Goal: Information Seeking & Learning: Compare options

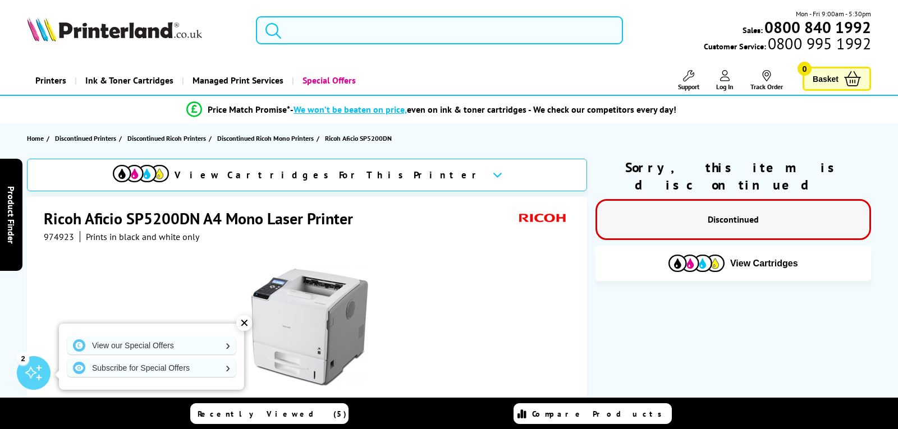
click at [345, 32] on input "search" at bounding box center [439, 30] width 367 height 28
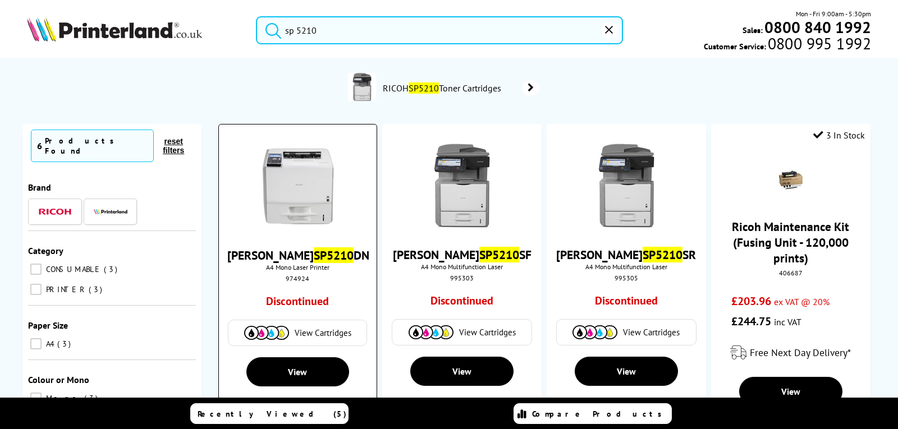
type input "sp 5210"
click at [294, 190] on img at bounding box center [297, 186] width 84 height 84
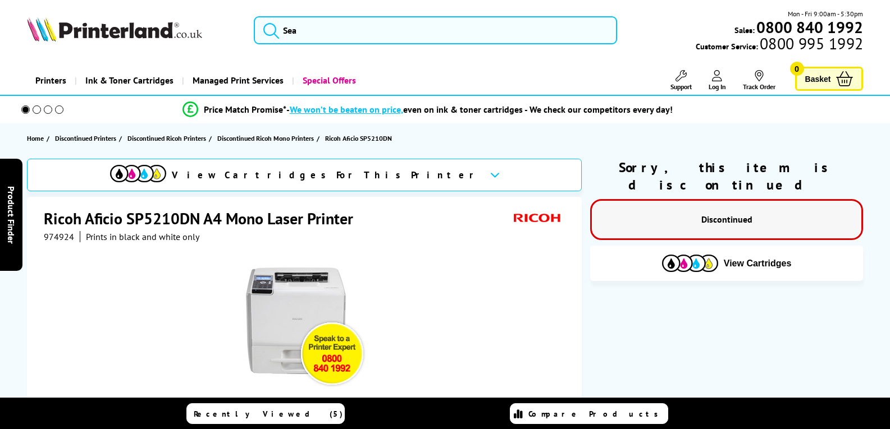
click at [285, 314] on img at bounding box center [305, 326] width 123 height 123
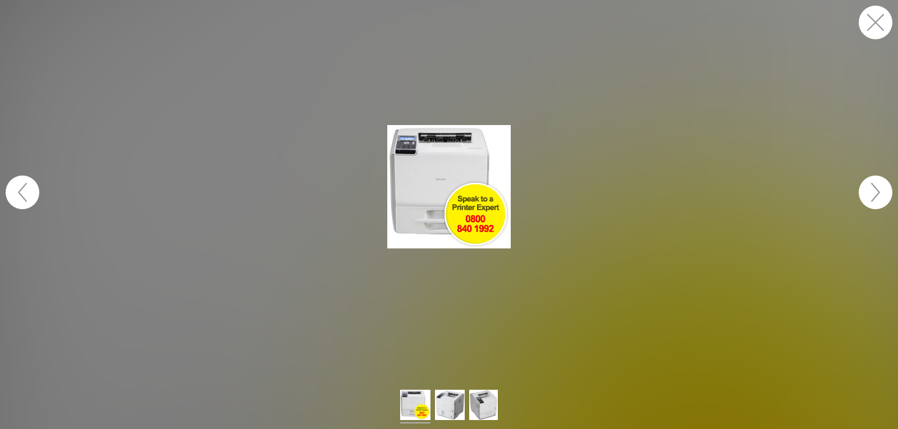
click at [874, 193] on button "button" at bounding box center [876, 193] width 34 height 34
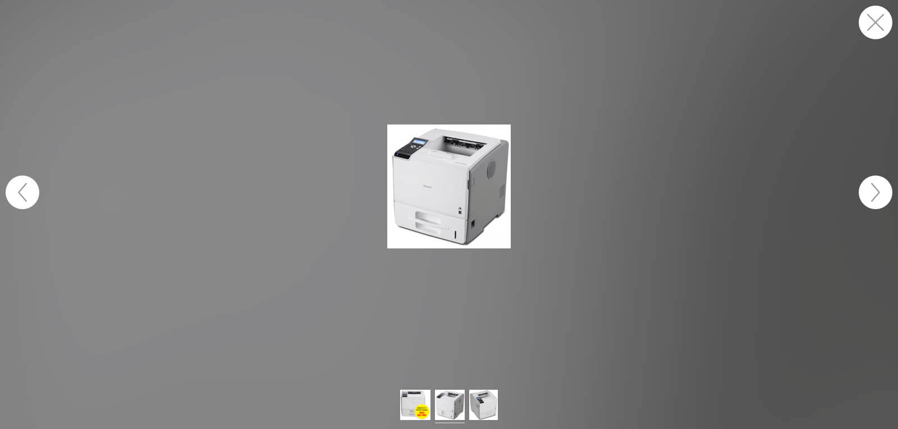
click at [874, 193] on button "button" at bounding box center [876, 193] width 34 height 34
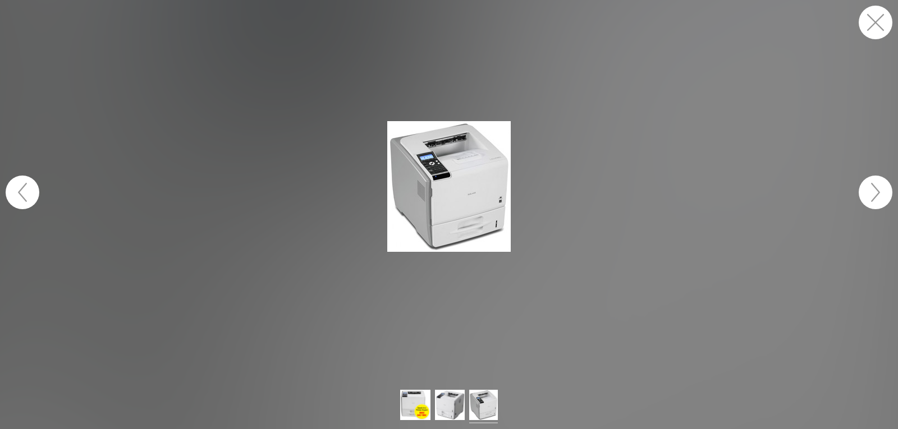
click at [874, 193] on button "button" at bounding box center [876, 193] width 34 height 34
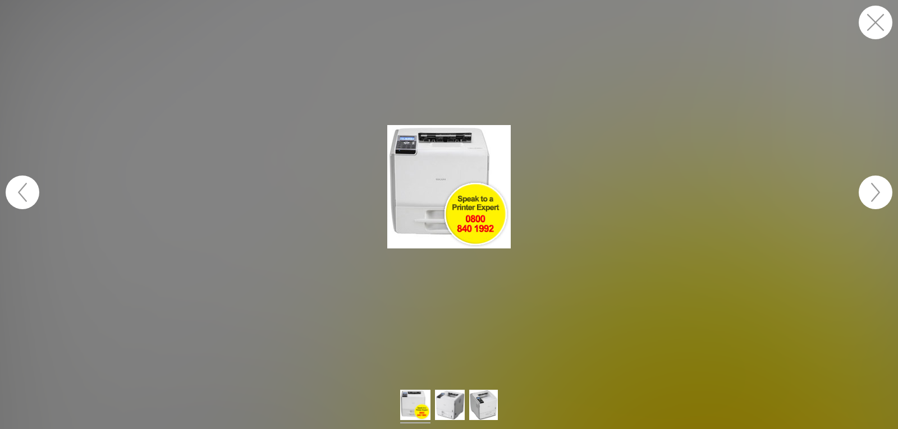
click at [870, 26] on button "button" at bounding box center [876, 23] width 34 height 34
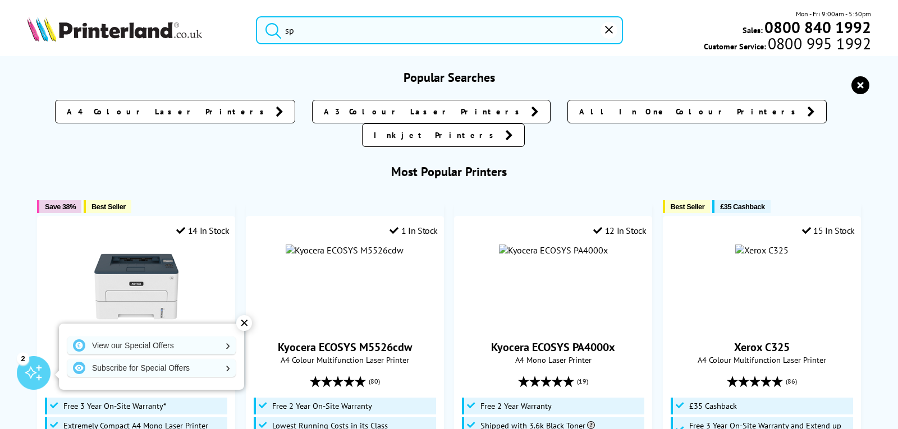
click at [332, 26] on input "sp" at bounding box center [439, 30] width 367 height 28
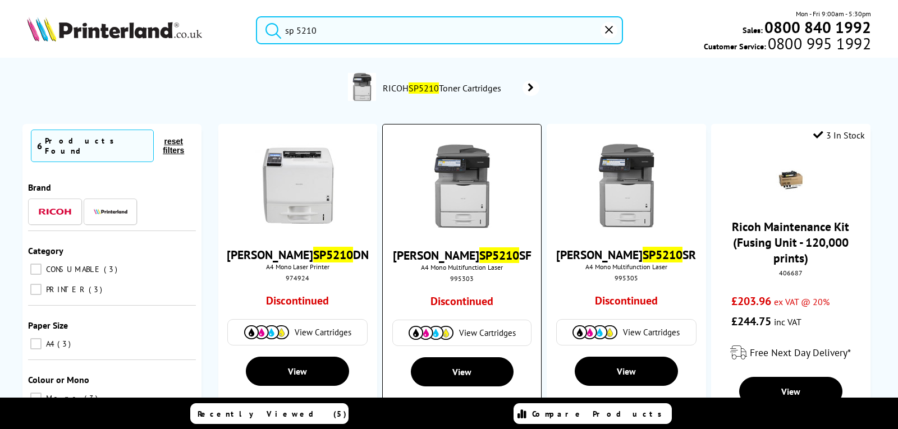
type input "sp 5210"
click at [456, 192] on img at bounding box center [462, 186] width 84 height 84
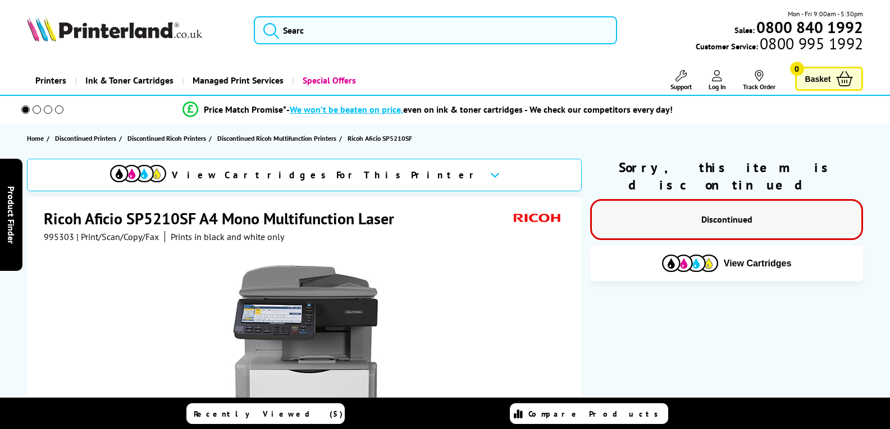
click at [308, 312] on img at bounding box center [305, 375] width 220 height 220
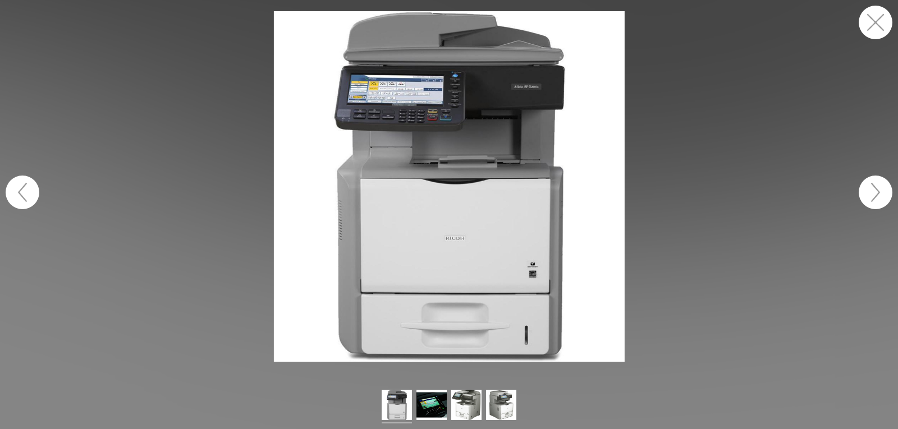
click at [878, 23] on button "button" at bounding box center [876, 23] width 34 height 34
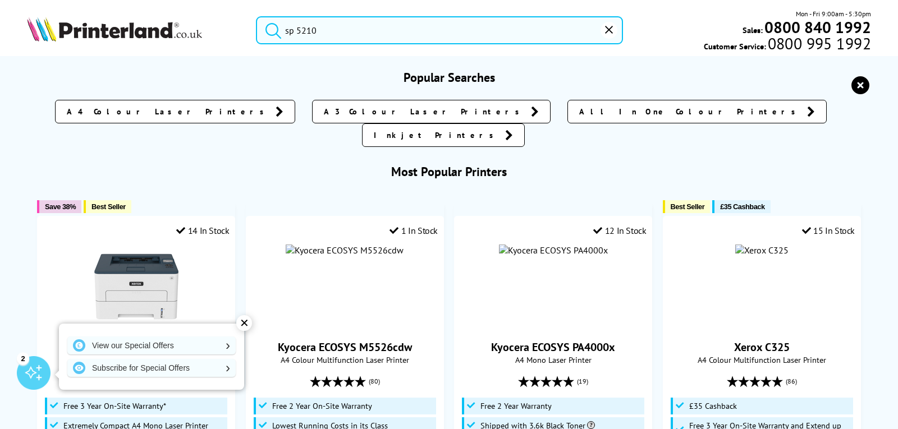
click at [346, 28] on input "sp 5210" at bounding box center [439, 30] width 367 height 28
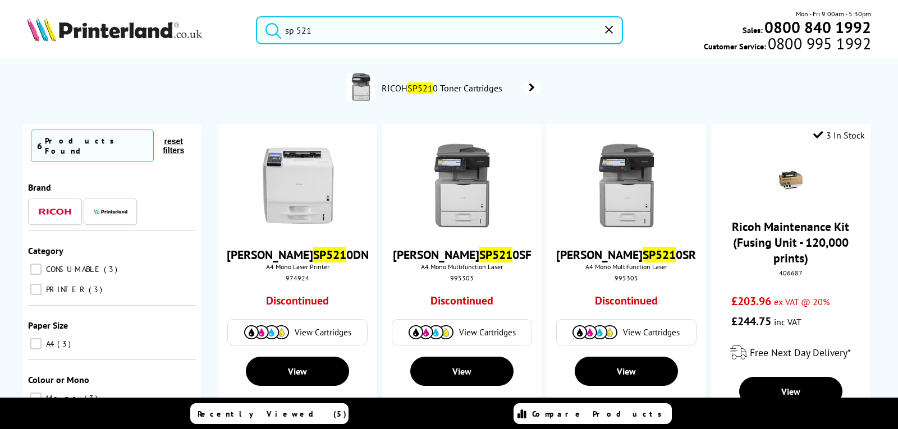
type input "sp 5210"
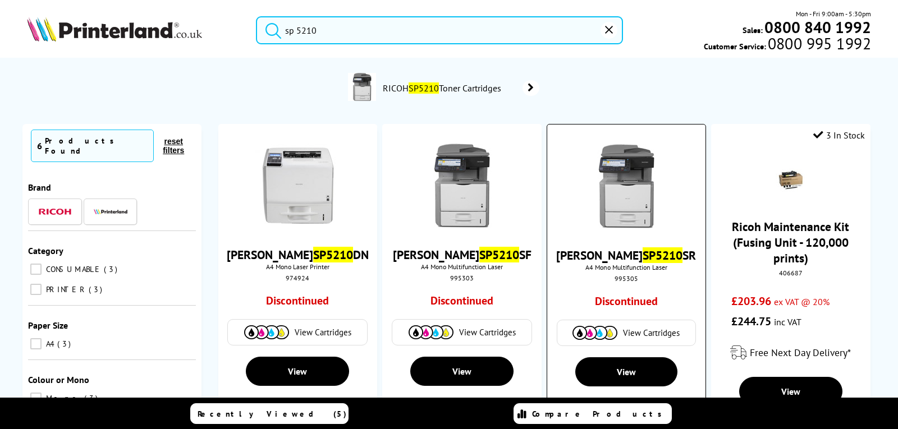
click at [606, 205] on img at bounding box center [626, 186] width 84 height 84
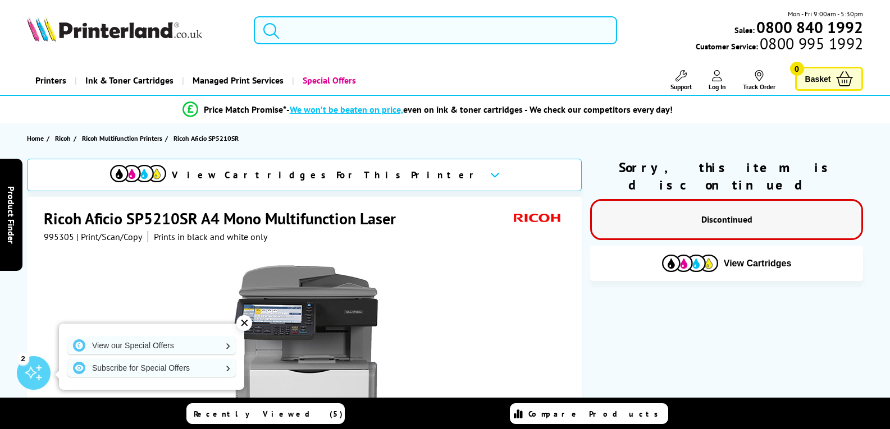
click at [286, 26] on input "search" at bounding box center [435, 30] width 363 height 28
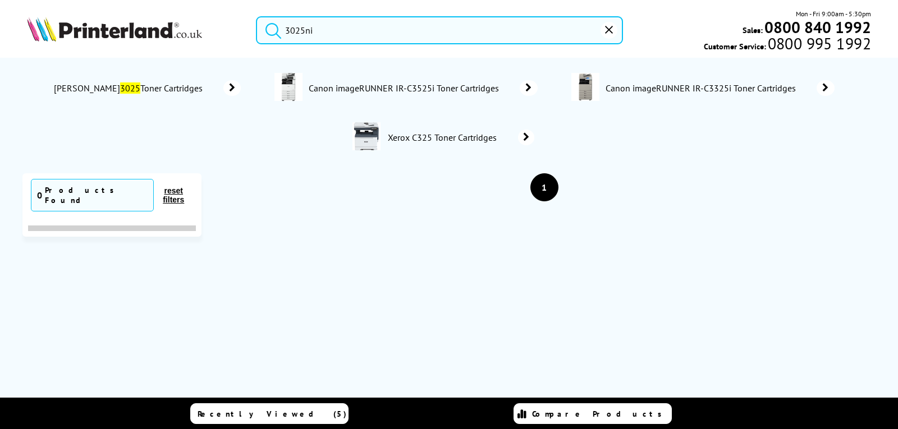
type input "3025ni"
click at [604, 35] on button "reset" at bounding box center [609, 30] width 17 height 17
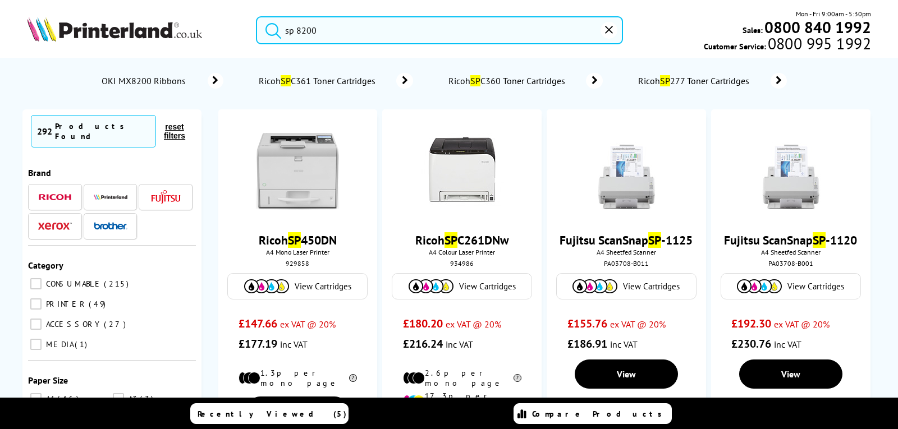
click at [257, 16] on button "submit" at bounding box center [271, 28] width 28 height 25
drag, startPoint x: 331, startPoint y: 31, endPoint x: 303, endPoint y: 29, distance: 28.2
click at [303, 29] on input "sp 8200" at bounding box center [439, 30] width 367 height 28
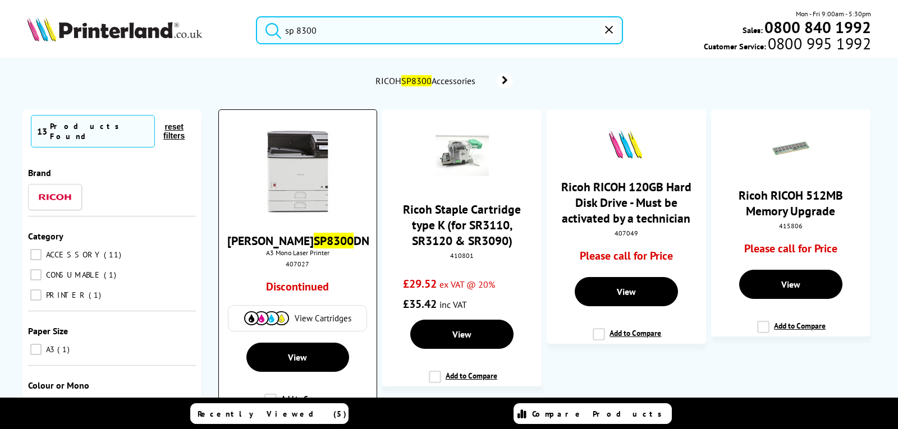
type input "sp 8300"
click at [295, 168] on img at bounding box center [297, 172] width 84 height 84
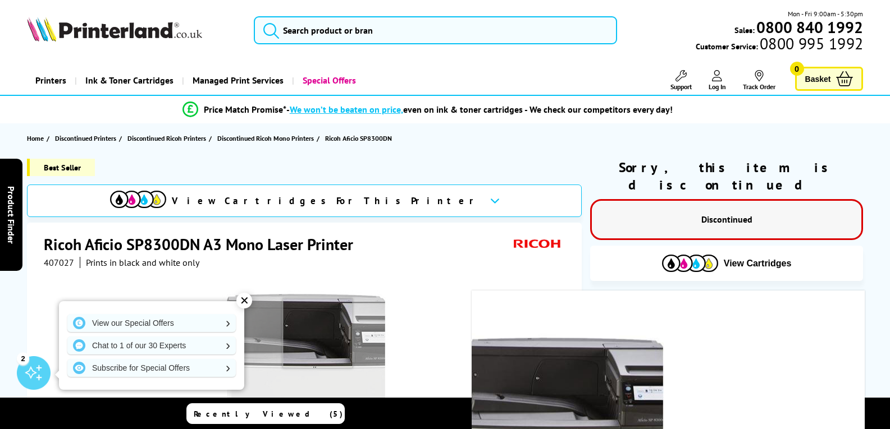
click at [318, 333] on img at bounding box center [305, 401] width 220 height 220
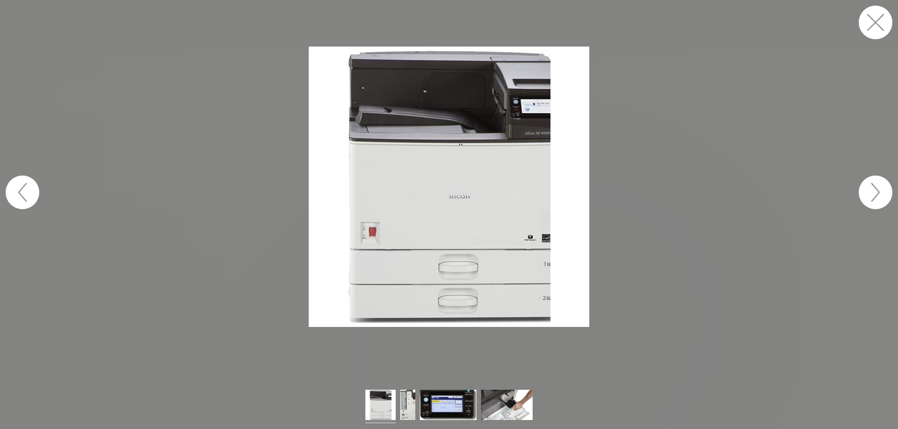
drag, startPoint x: 869, startPoint y: 29, endPoint x: 821, endPoint y: 56, distance: 55.3
click at [867, 29] on button "button" at bounding box center [876, 23] width 34 height 34
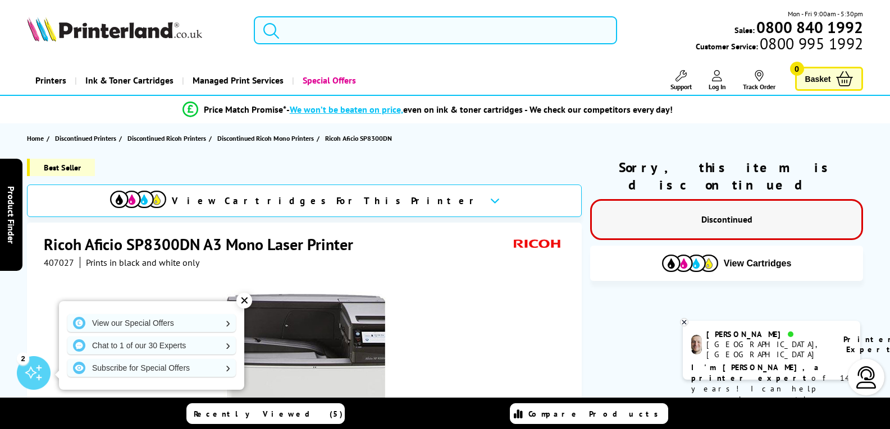
click at [325, 34] on input "search" at bounding box center [435, 30] width 363 height 28
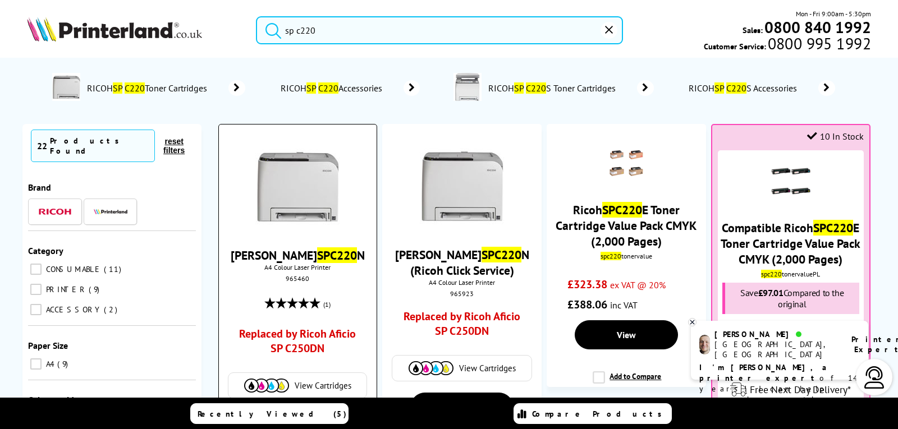
type input "sp c220"
click at [299, 228] on img at bounding box center [297, 186] width 84 height 84
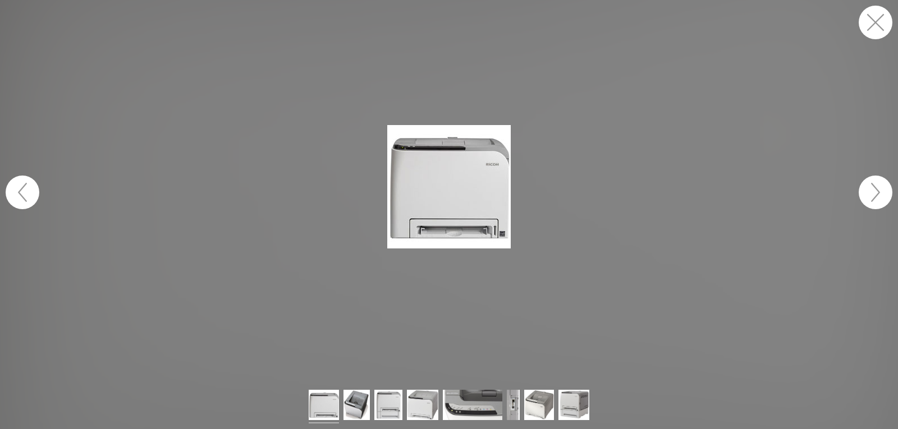
click at [880, 16] on button "button" at bounding box center [876, 23] width 34 height 34
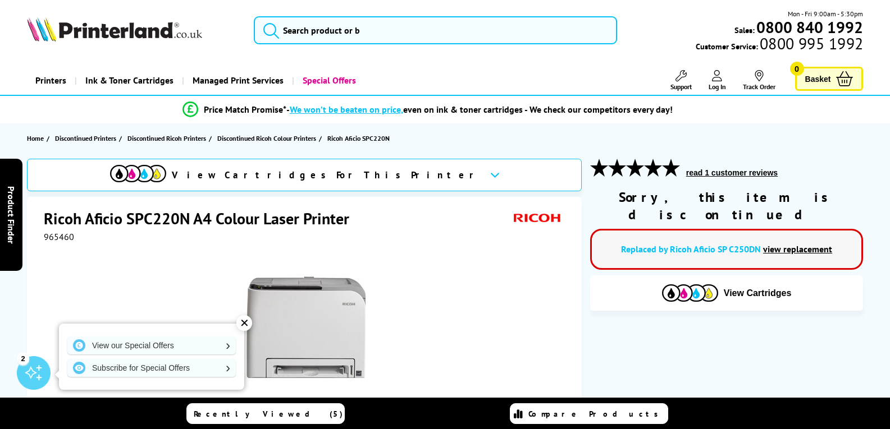
click at [336, 314] on img at bounding box center [305, 326] width 123 height 123
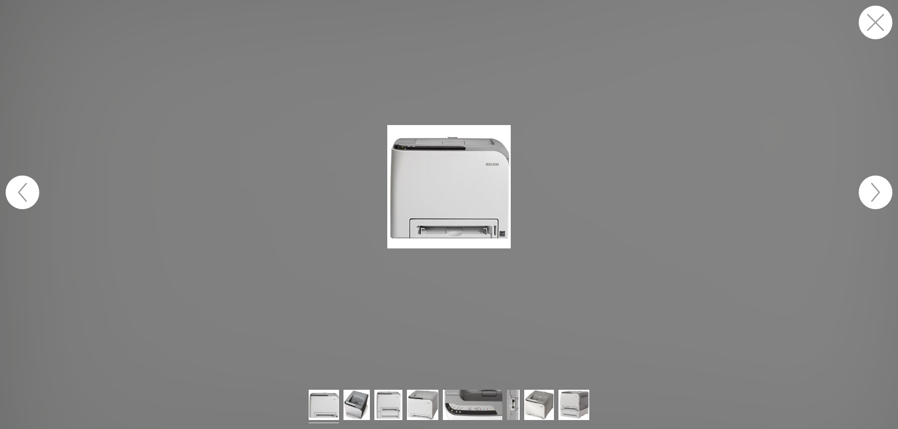
click at [877, 196] on button "button" at bounding box center [876, 193] width 34 height 34
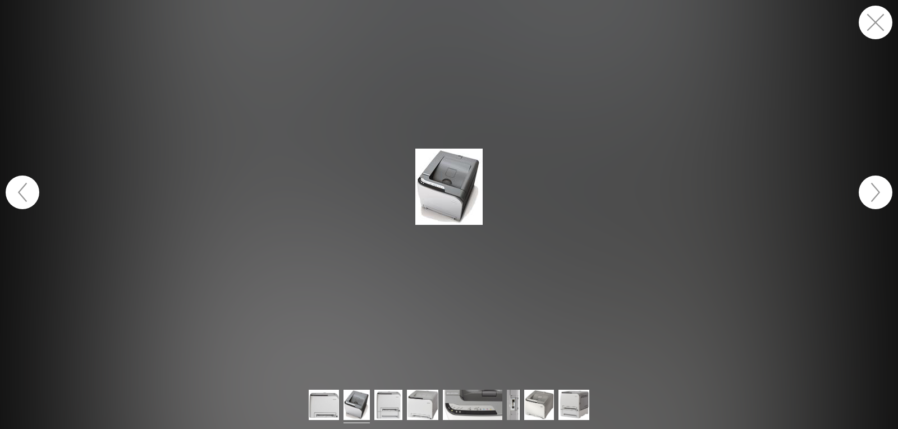
click at [877, 196] on button "button" at bounding box center [876, 193] width 34 height 34
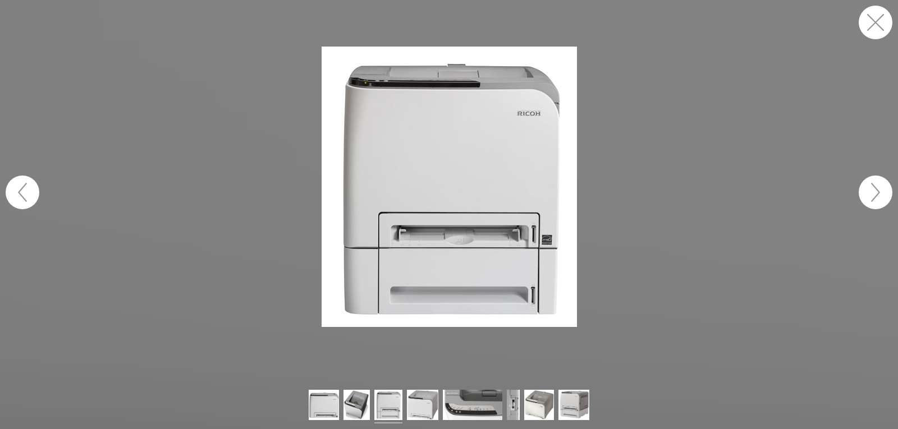
click at [877, 196] on button "button" at bounding box center [876, 193] width 34 height 34
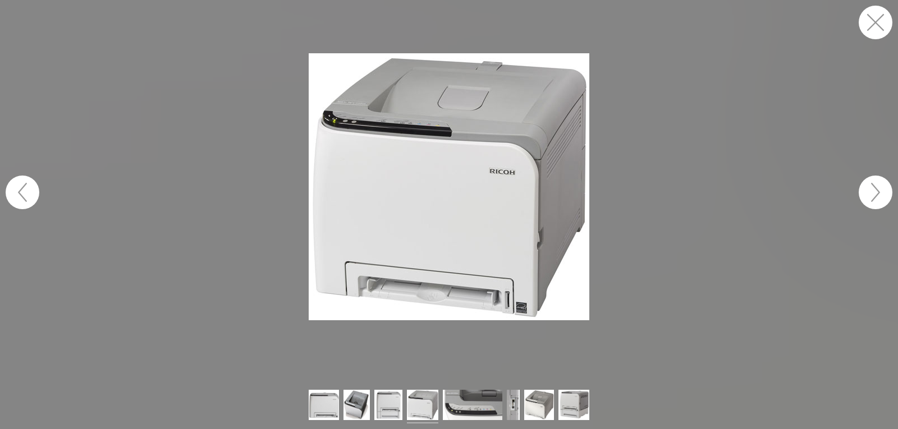
click at [868, 22] on button "button" at bounding box center [876, 23] width 34 height 34
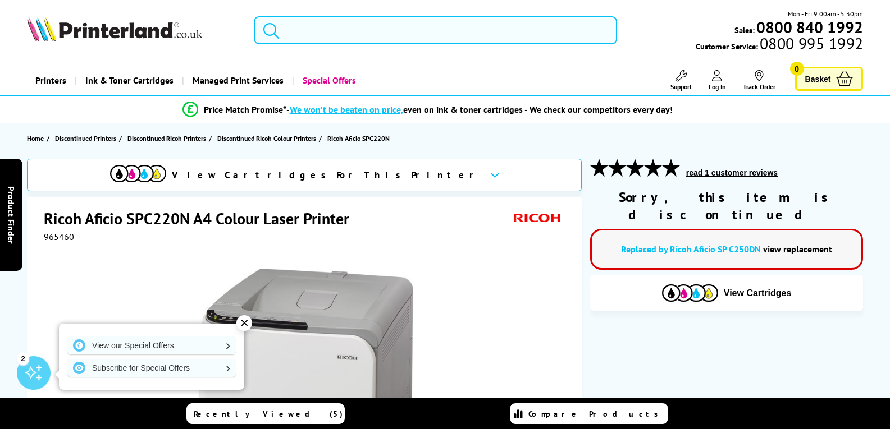
click at [305, 33] on input "search" at bounding box center [435, 30] width 363 height 28
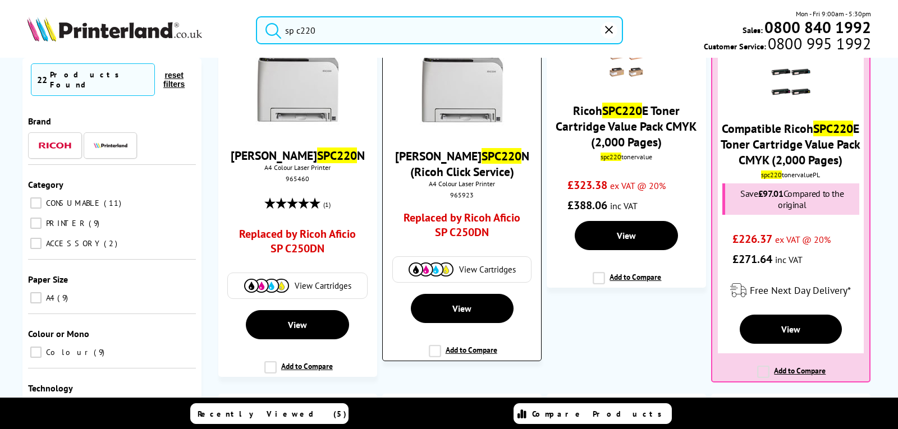
scroll to position [56, 0]
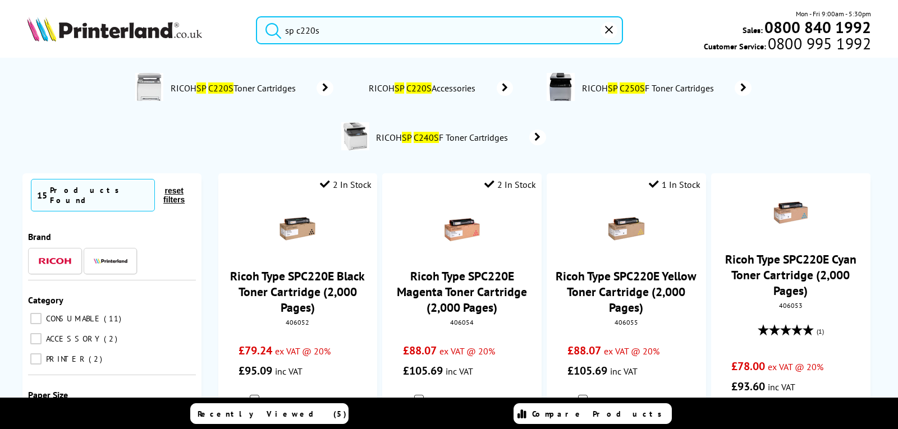
drag, startPoint x: 338, startPoint y: 33, endPoint x: 309, endPoint y: 29, distance: 28.8
click at [309, 29] on input "sp c220s" at bounding box center [439, 30] width 367 height 28
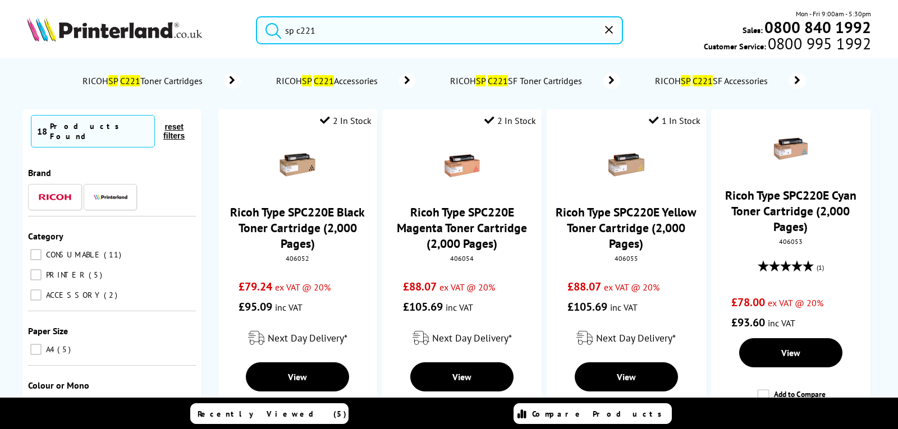
click at [257, 16] on button "submit" at bounding box center [271, 28] width 28 height 25
drag, startPoint x: 323, startPoint y: 25, endPoint x: 310, endPoint y: 27, distance: 13.1
click at [310, 27] on input "sp c221" at bounding box center [439, 30] width 367 height 28
click at [257, 16] on button "submit" at bounding box center [271, 28] width 28 height 25
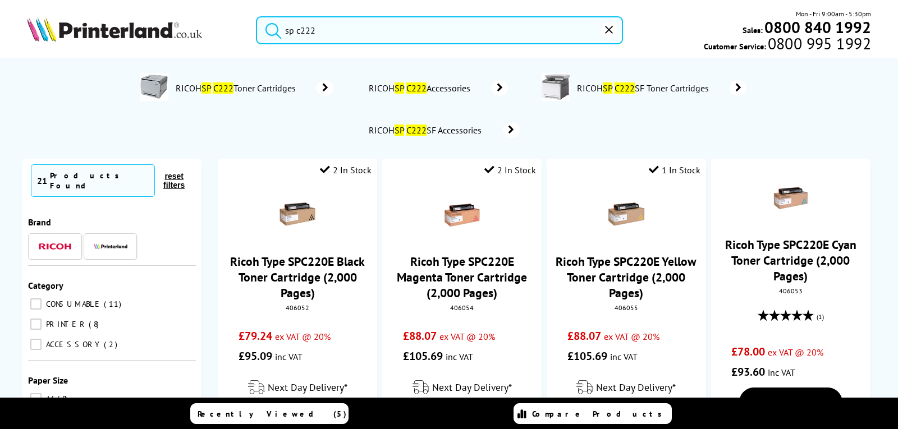
drag, startPoint x: 329, startPoint y: 30, endPoint x: 305, endPoint y: 28, distance: 24.2
click at [305, 28] on input "sp c222" at bounding box center [439, 30] width 367 height 28
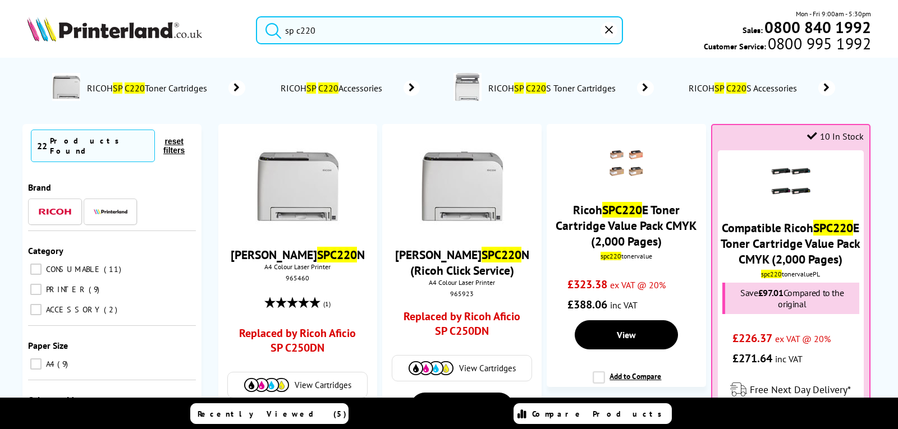
click at [257, 16] on button "submit" at bounding box center [271, 28] width 28 height 25
drag, startPoint x: 327, startPoint y: 31, endPoint x: 308, endPoint y: 29, distance: 19.3
click at [308, 29] on input "sp c220" at bounding box center [439, 30] width 367 height 28
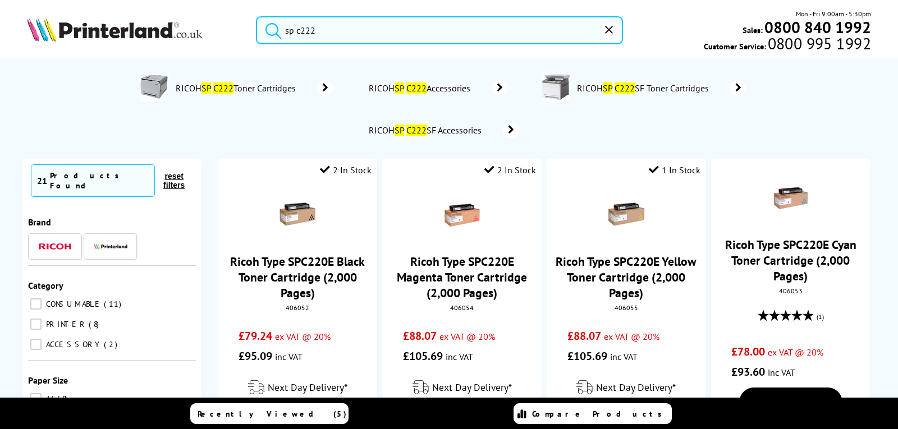
type input "sp c222"
click at [257, 16] on button "submit" at bounding box center [271, 28] width 28 height 25
click at [238, 90] on span "RICOH SP C222 Toner Cartridges" at bounding box center [237, 88] width 126 height 11
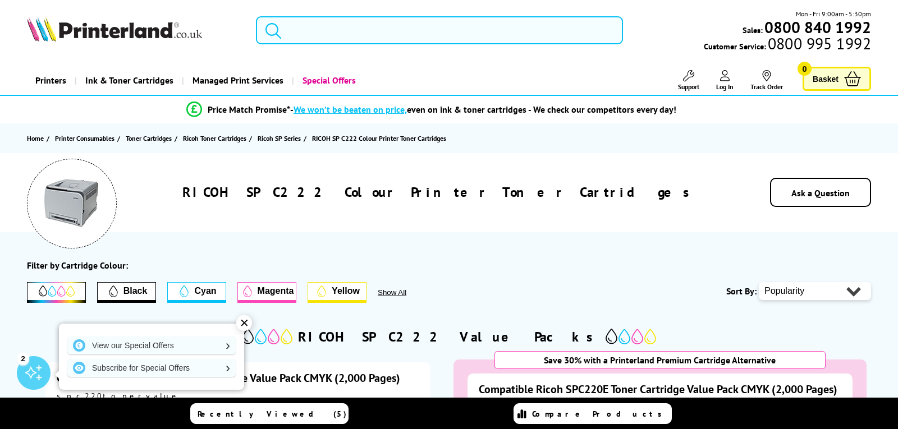
click at [318, 36] on input "search" at bounding box center [439, 30] width 367 height 28
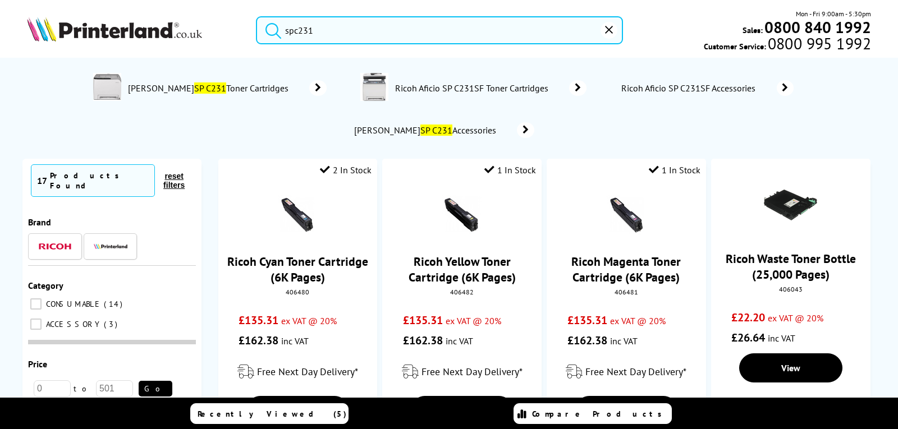
click at [294, 31] on input "spc231" at bounding box center [439, 30] width 367 height 28
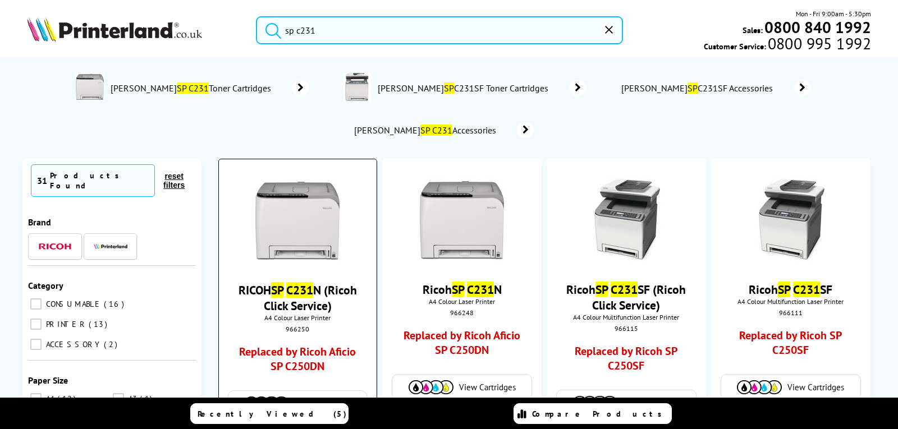
type input "sp c231"
click at [294, 225] on img at bounding box center [297, 221] width 84 height 84
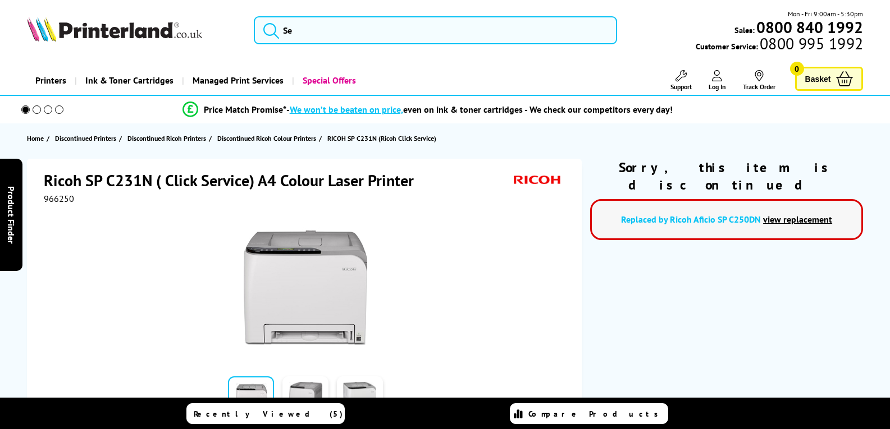
click at [311, 301] on img at bounding box center [305, 288] width 123 height 123
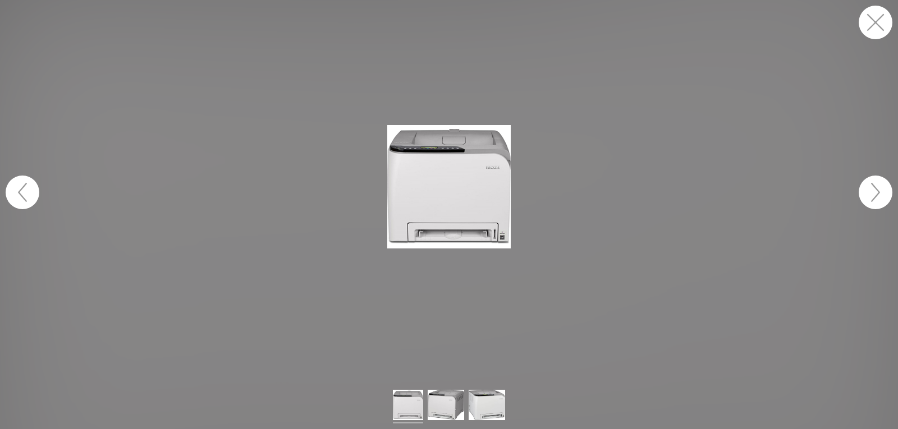
click at [876, 194] on button "button" at bounding box center [876, 193] width 34 height 34
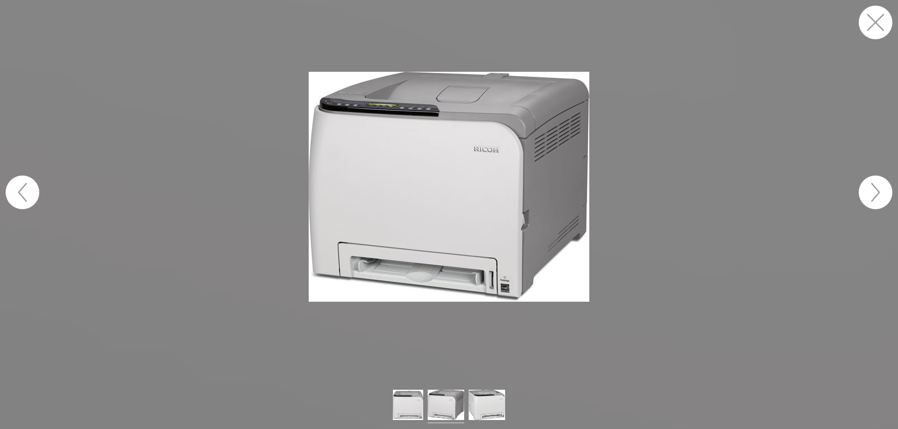
click at [877, 194] on button "button" at bounding box center [876, 193] width 34 height 34
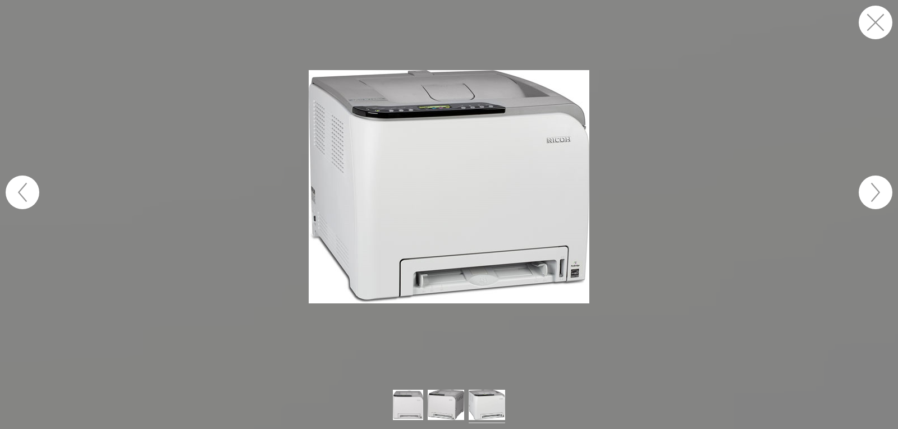
click at [878, 194] on button "button" at bounding box center [876, 193] width 34 height 34
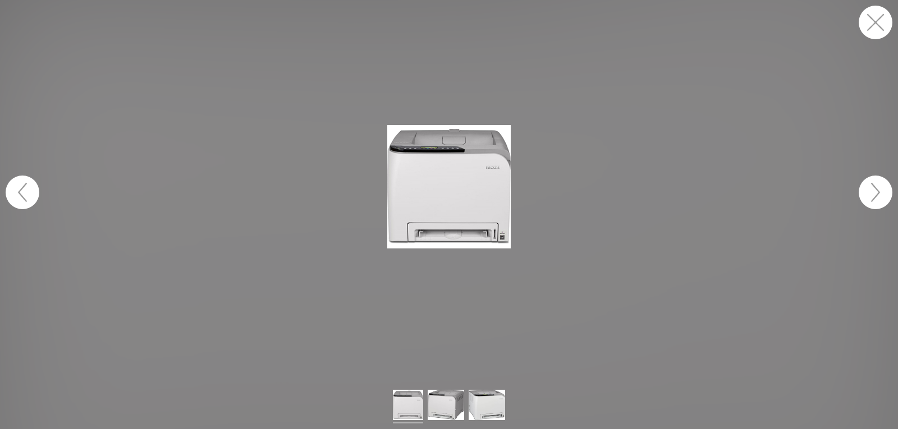
click at [880, 195] on button "button" at bounding box center [876, 193] width 34 height 34
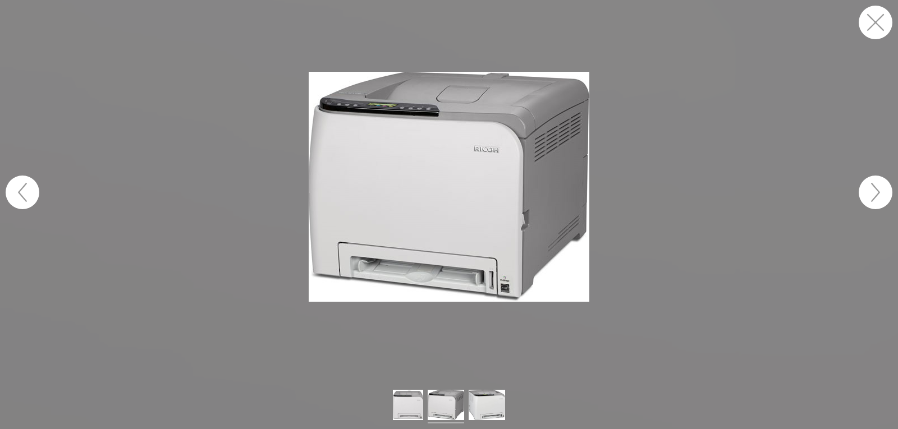
click at [880, 17] on button "button" at bounding box center [876, 23] width 34 height 34
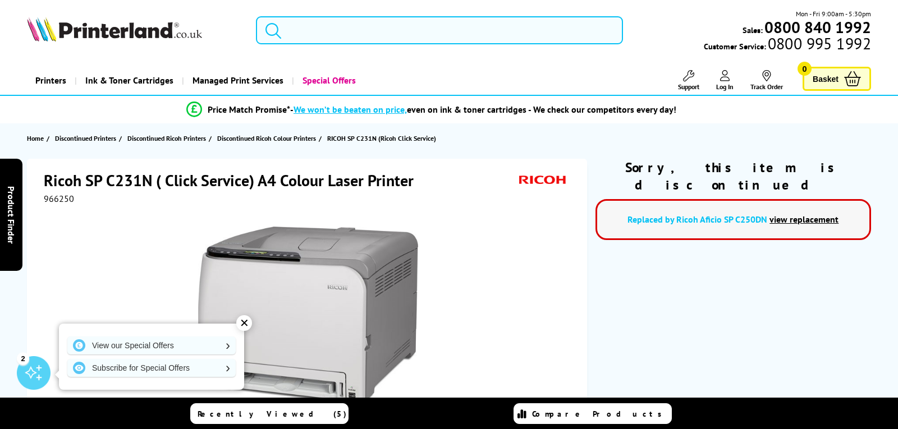
click at [301, 23] on input "search" at bounding box center [439, 30] width 367 height 28
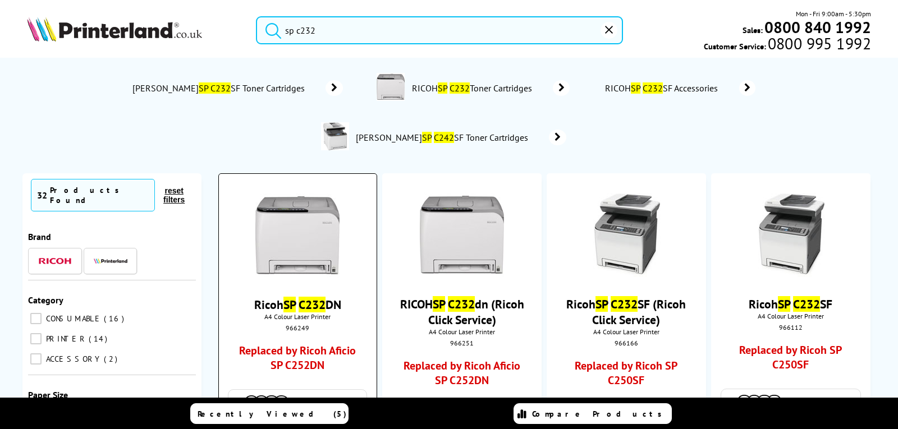
type input "sp c232"
click at [302, 242] on img at bounding box center [297, 236] width 84 height 84
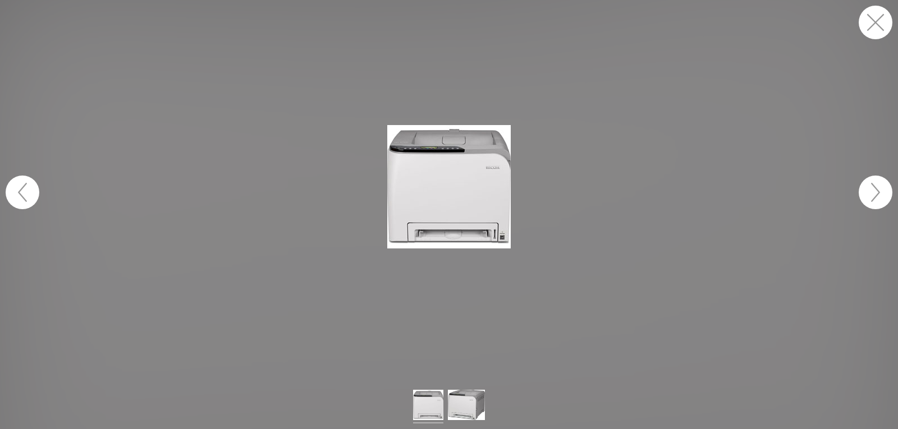
click at [887, 190] on button "button" at bounding box center [876, 193] width 34 height 34
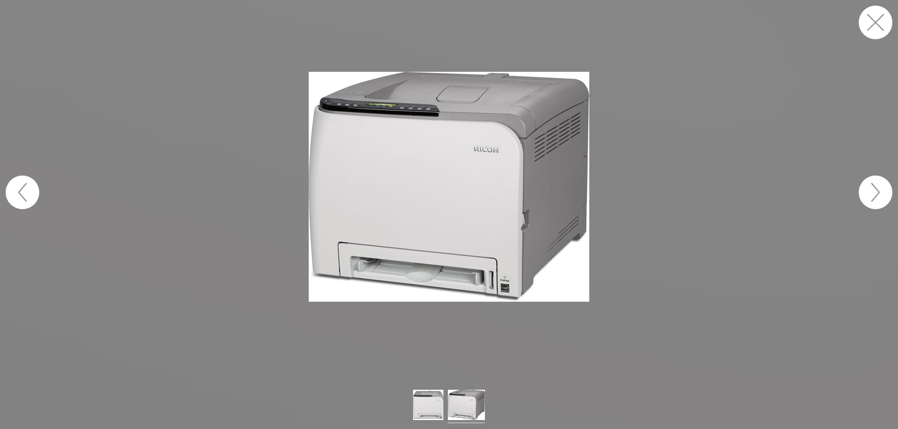
click at [874, 31] on button "button" at bounding box center [876, 23] width 34 height 34
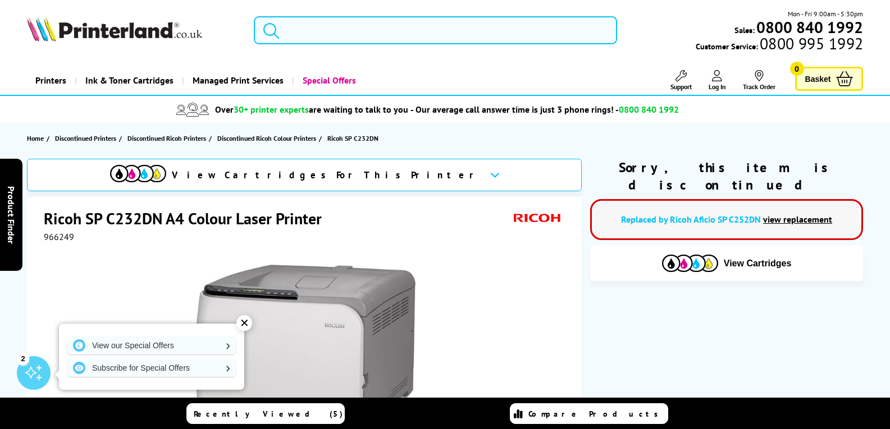
click at [342, 29] on input "search" at bounding box center [435, 30] width 363 height 28
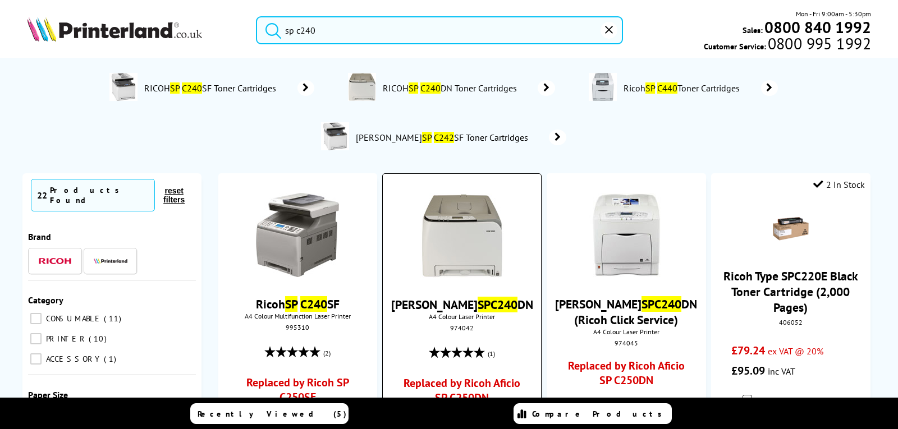
type input "sp c240"
click at [466, 247] on img at bounding box center [462, 236] width 84 height 84
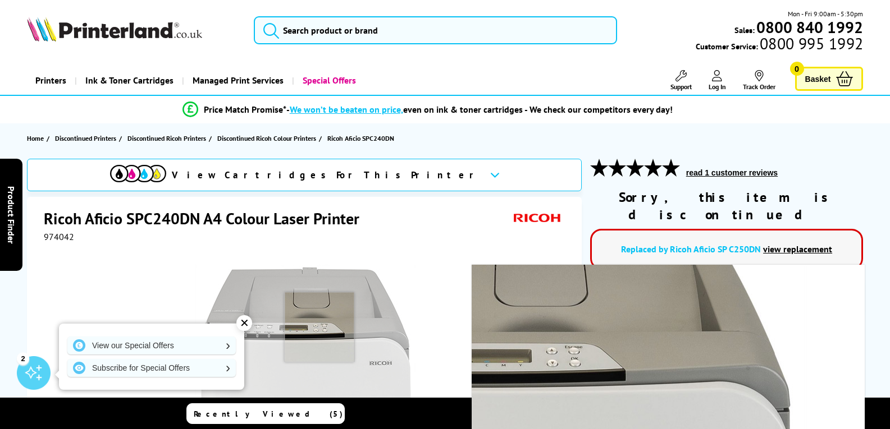
click at [319, 327] on img at bounding box center [305, 375] width 220 height 220
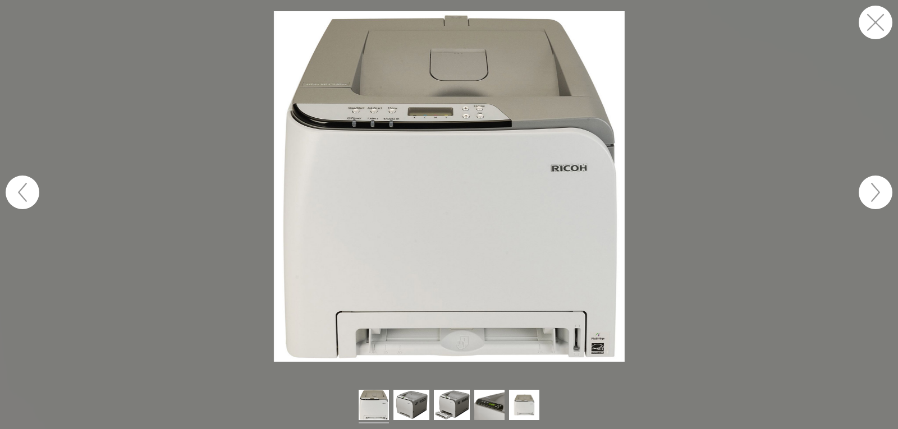
click at [877, 21] on button "button" at bounding box center [876, 23] width 34 height 34
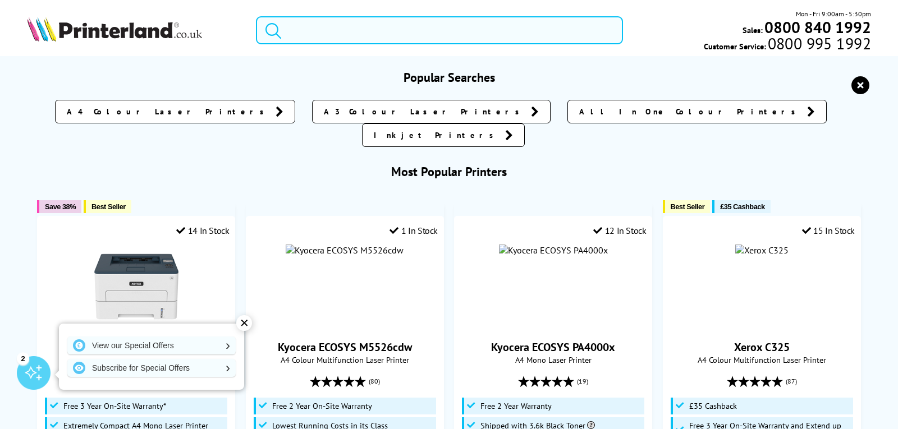
click at [362, 30] on input "search" at bounding box center [439, 30] width 367 height 28
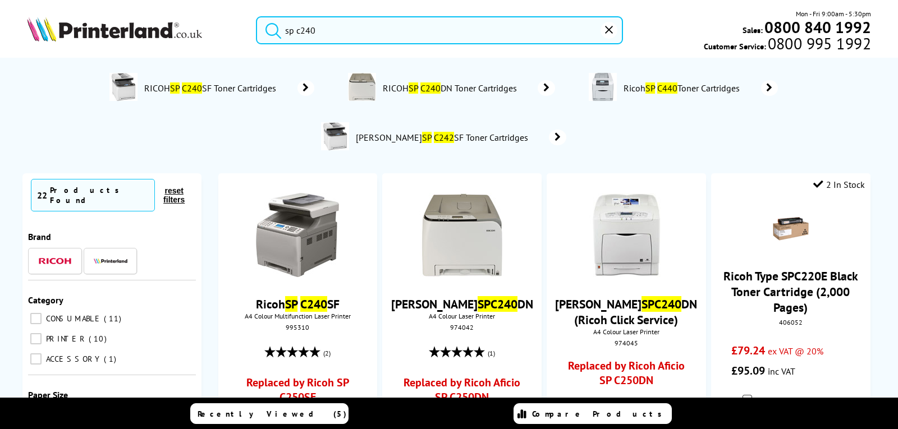
type input "sp c240"
click at [257, 16] on button "submit" at bounding box center [271, 28] width 28 height 25
click at [305, 234] on img at bounding box center [297, 236] width 84 height 84
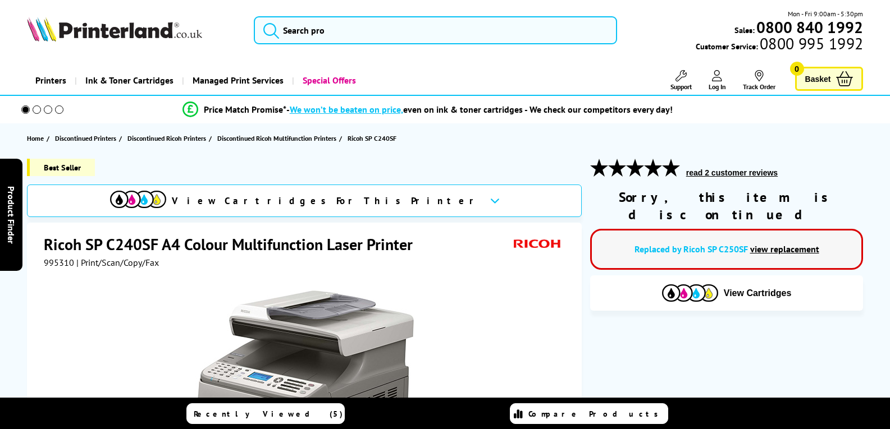
click at [327, 338] on img at bounding box center [305, 401] width 220 height 220
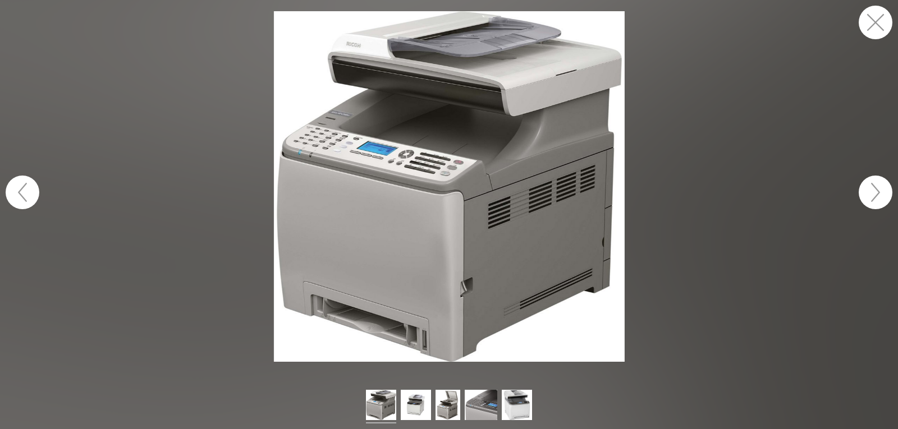
click at [881, 192] on button "button" at bounding box center [876, 193] width 34 height 34
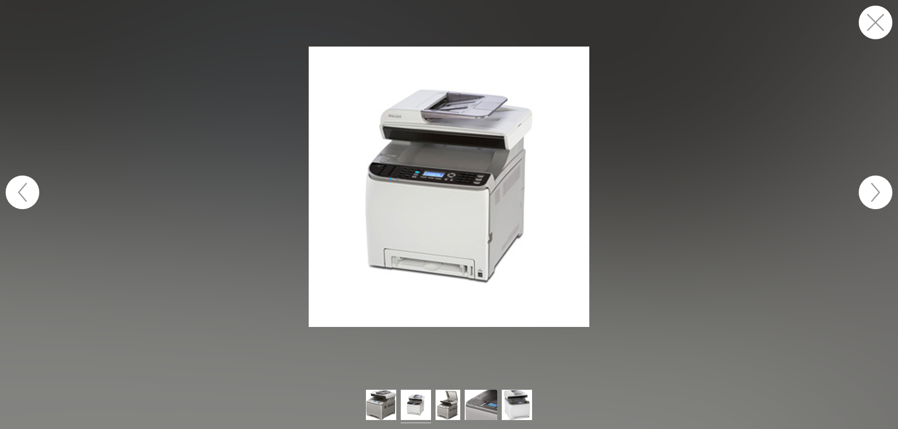
click at [881, 192] on button "button" at bounding box center [876, 193] width 34 height 34
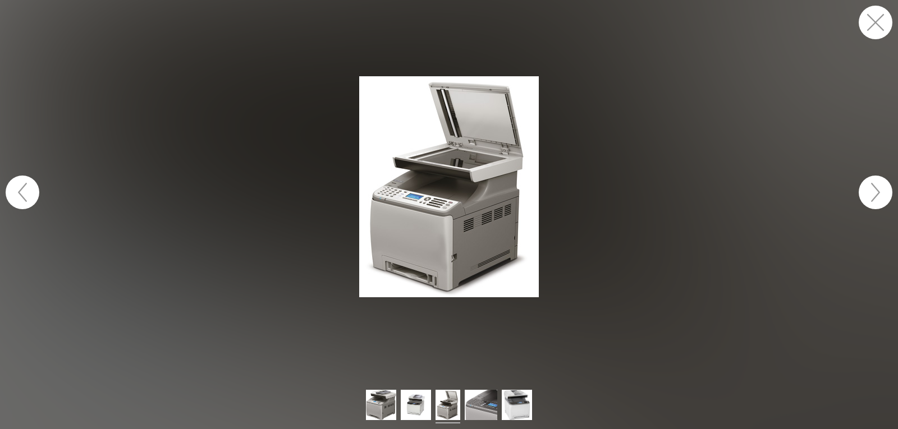
click at [881, 192] on button "button" at bounding box center [876, 193] width 34 height 34
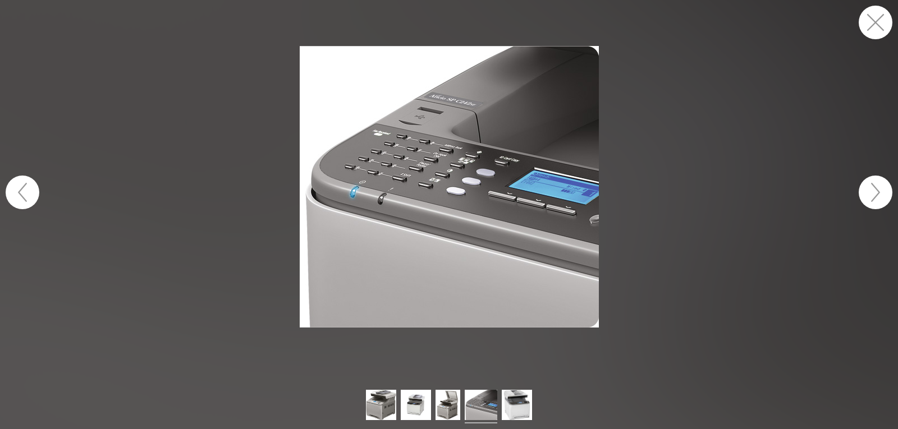
click at [881, 192] on button "button" at bounding box center [876, 193] width 34 height 34
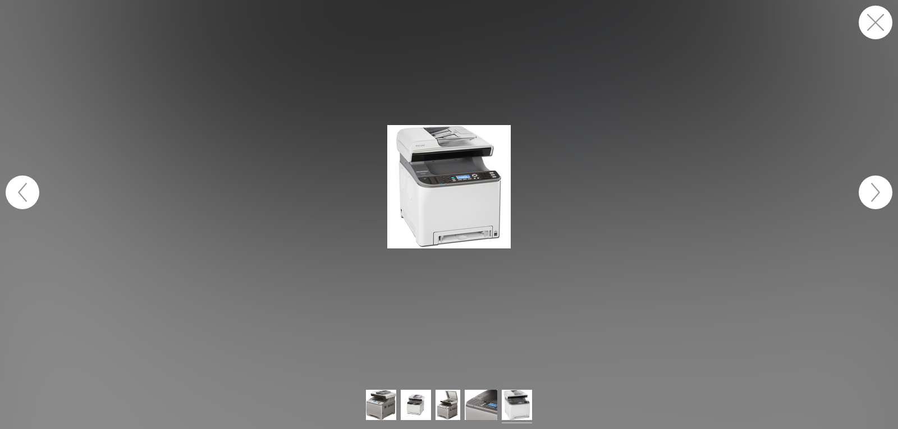
click at [881, 192] on button "button" at bounding box center [876, 193] width 34 height 34
